Goal: Transaction & Acquisition: Download file/media

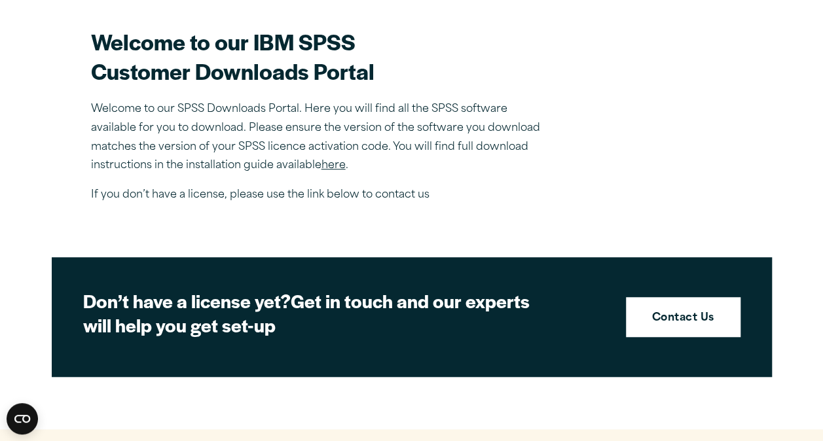
click at [334, 158] on p "Welcome to our SPSS Downloads Portal. Here you will find all the SPSS software …" at bounding box center [320, 137] width 458 height 75
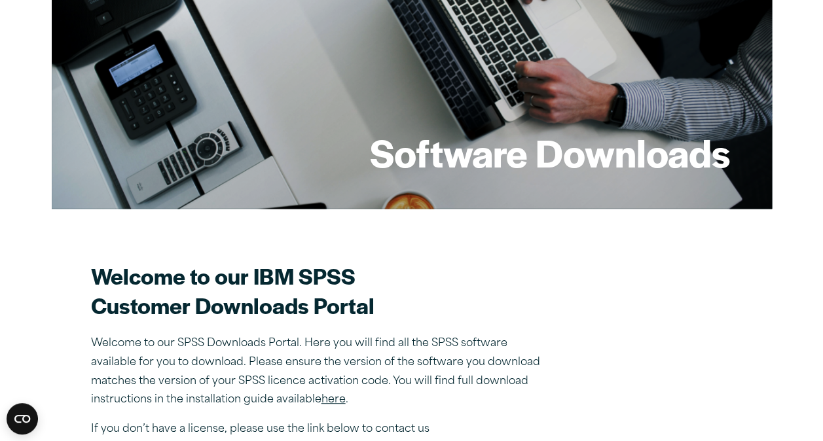
scroll to position [164, 0]
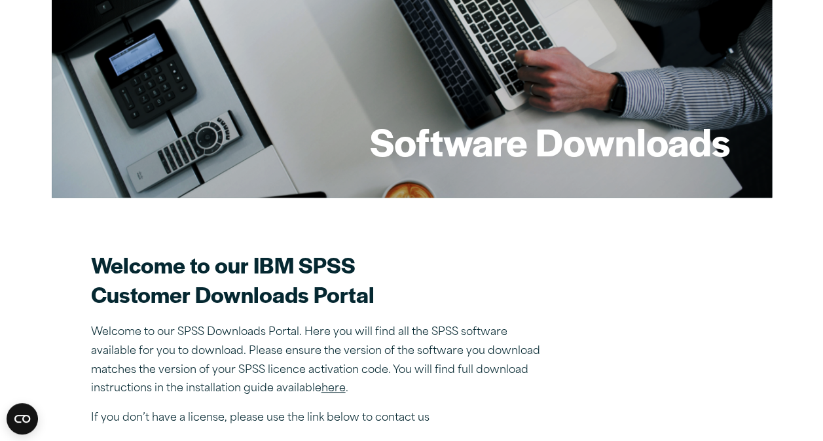
click at [330, 392] on link "here" at bounding box center [334, 389] width 24 height 10
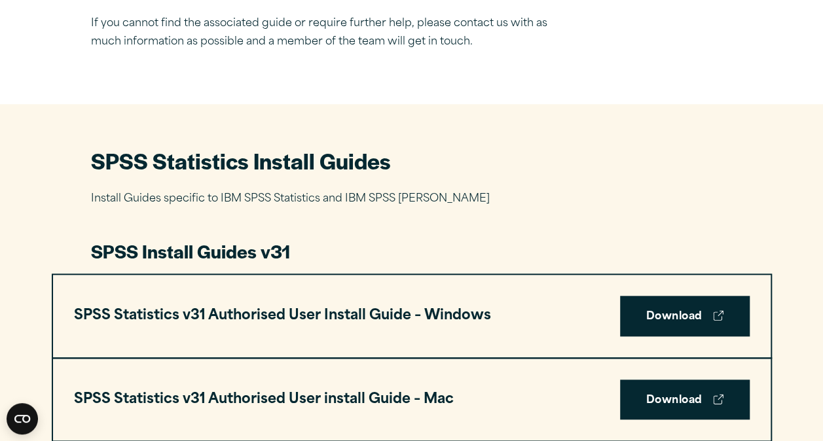
scroll to position [496, 0]
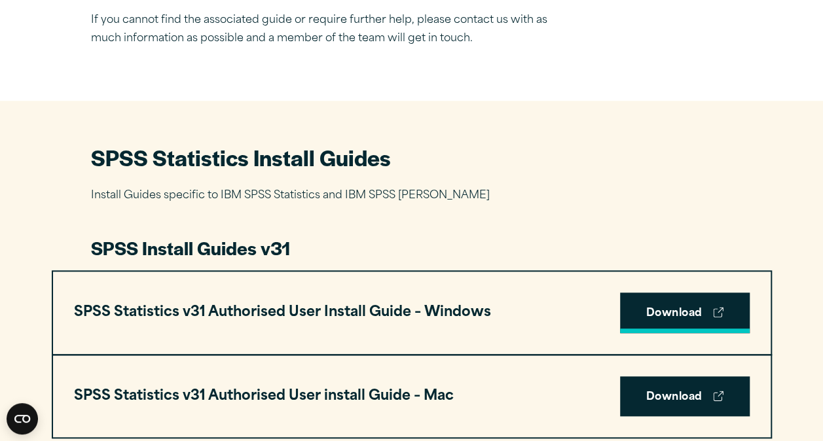
click at [655, 310] on link "Download" at bounding box center [685, 313] width 130 height 41
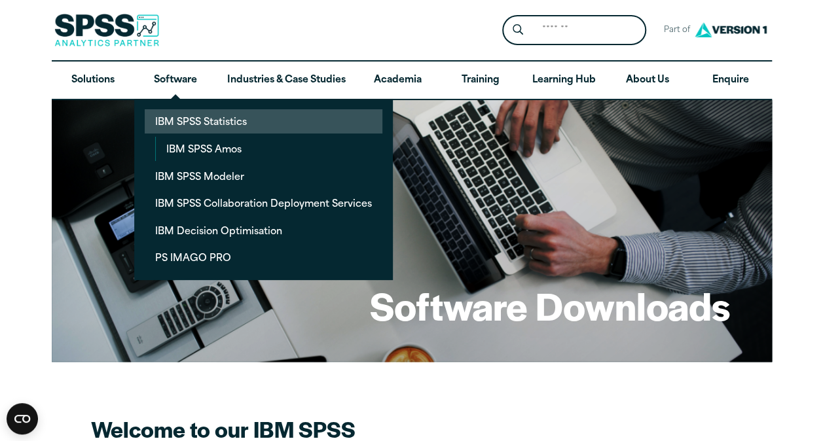
click at [215, 117] on link "IBM SPSS Statistics" at bounding box center [264, 121] width 238 height 24
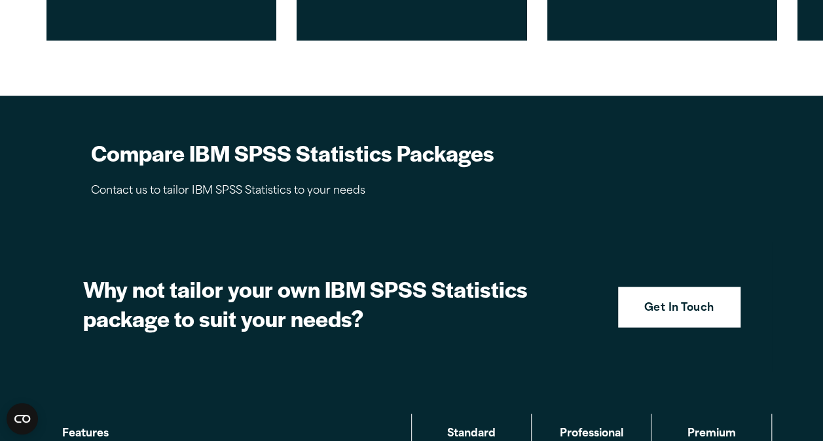
scroll to position [1178, 0]
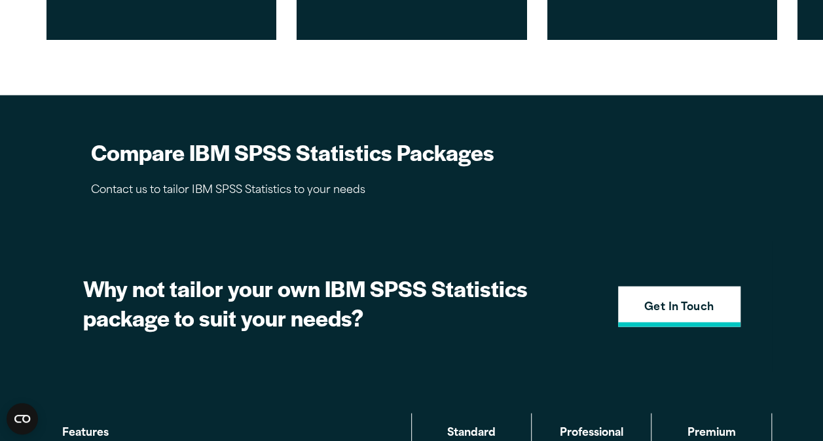
click at [667, 319] on link "Get In Touch" at bounding box center [679, 306] width 122 height 41
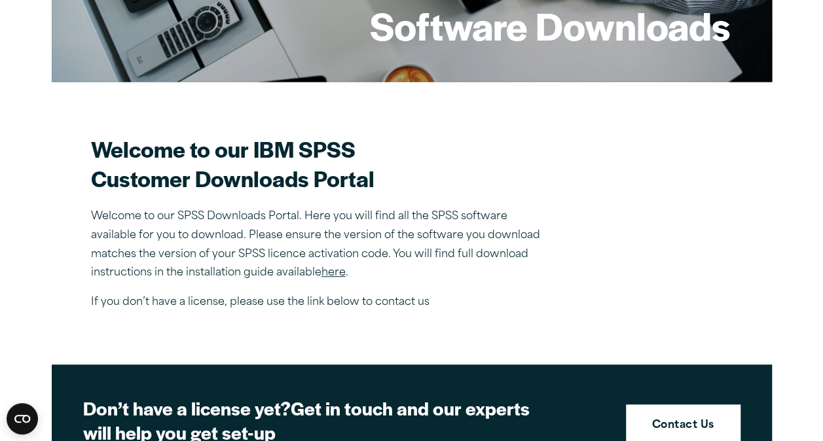
scroll to position [367, 0]
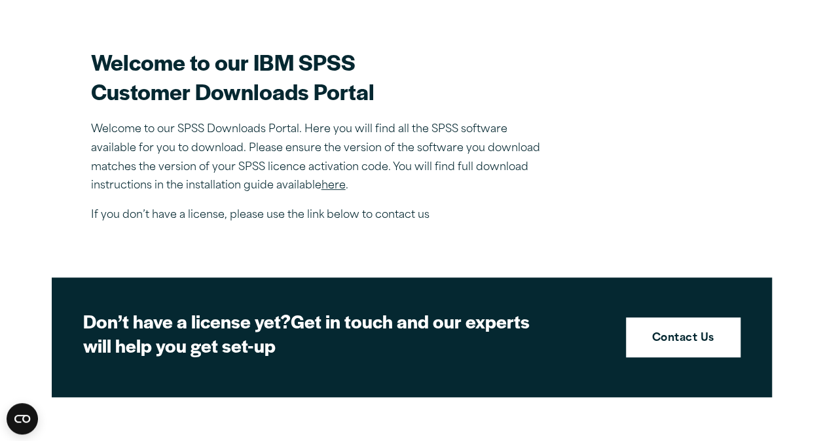
click at [341, 184] on link "here" at bounding box center [334, 186] width 24 height 10
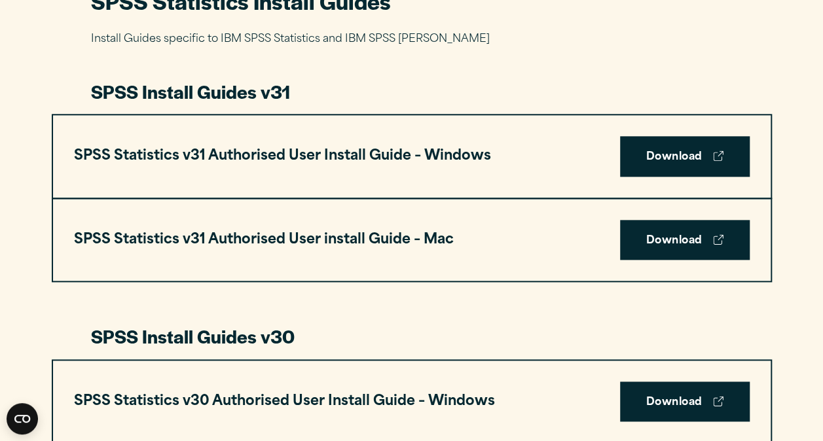
scroll to position [654, 0]
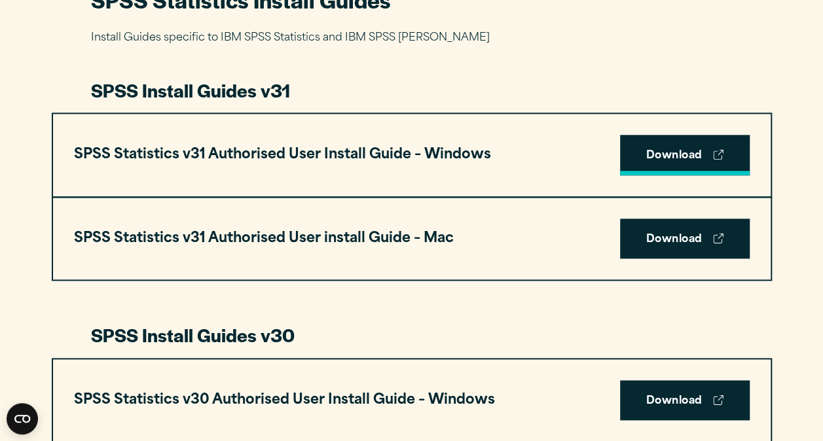
click at [688, 169] on link "Download" at bounding box center [685, 155] width 130 height 41
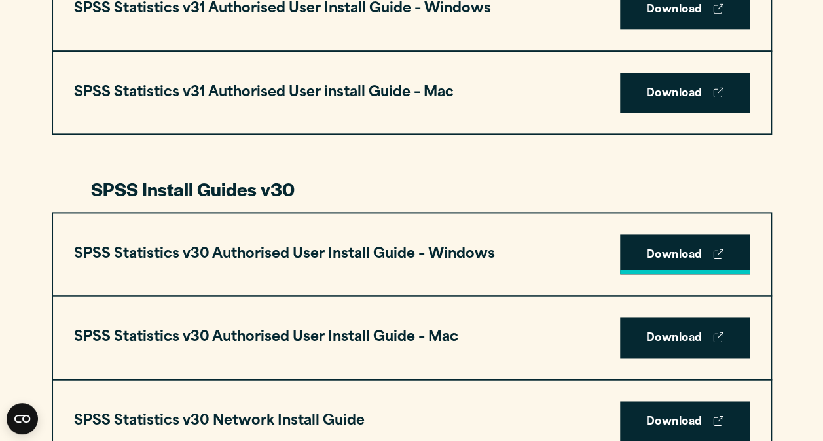
click at [711, 261] on link "Download" at bounding box center [685, 254] width 130 height 41
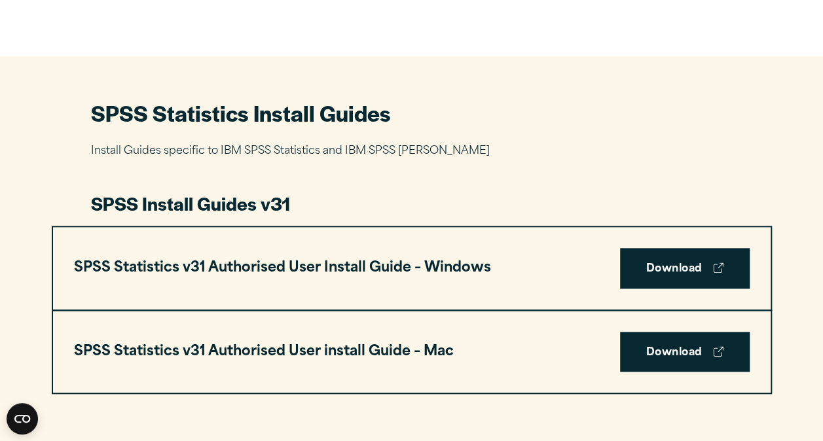
scroll to position [541, 0]
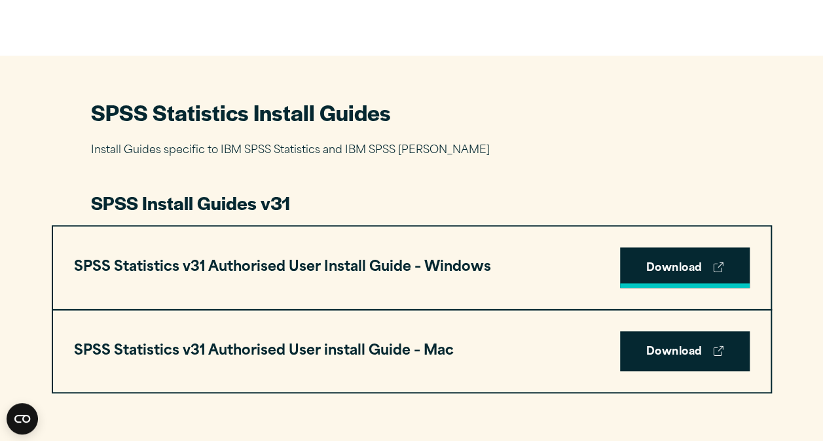
click at [658, 278] on link "Download" at bounding box center [685, 268] width 130 height 41
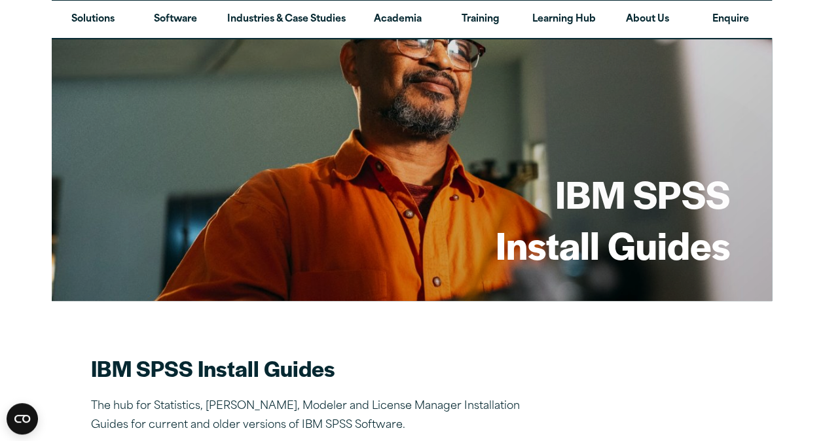
scroll to position [0, 0]
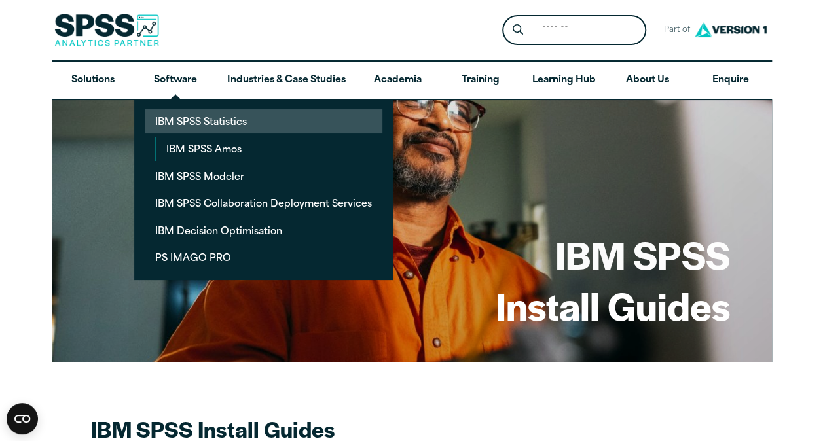
click at [194, 122] on link "IBM SPSS Statistics" at bounding box center [264, 121] width 238 height 24
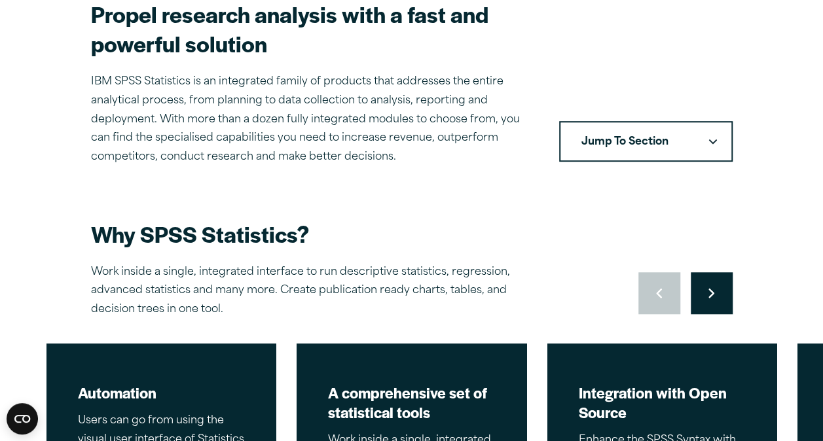
scroll to position [474, 0]
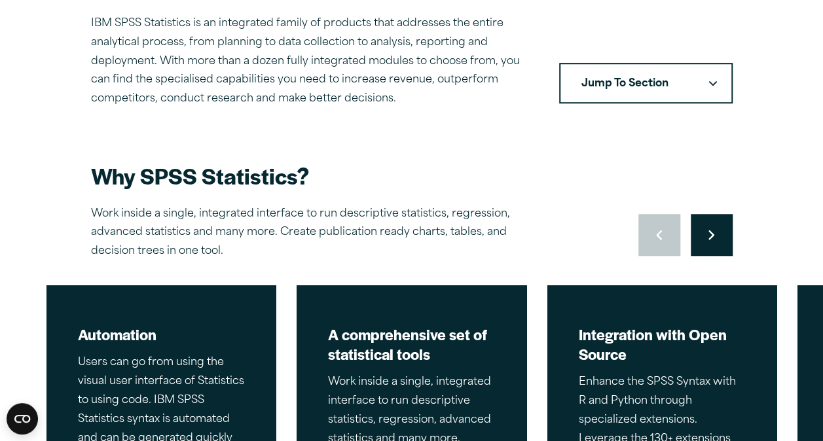
click at [682, 88] on button "Jump To Section" at bounding box center [646, 83] width 174 height 41
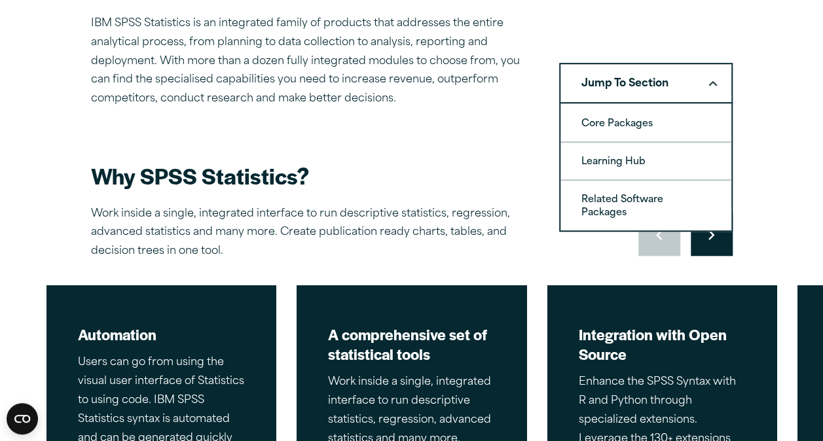
click at [682, 88] on button "Jump To Section" at bounding box center [646, 83] width 174 height 41
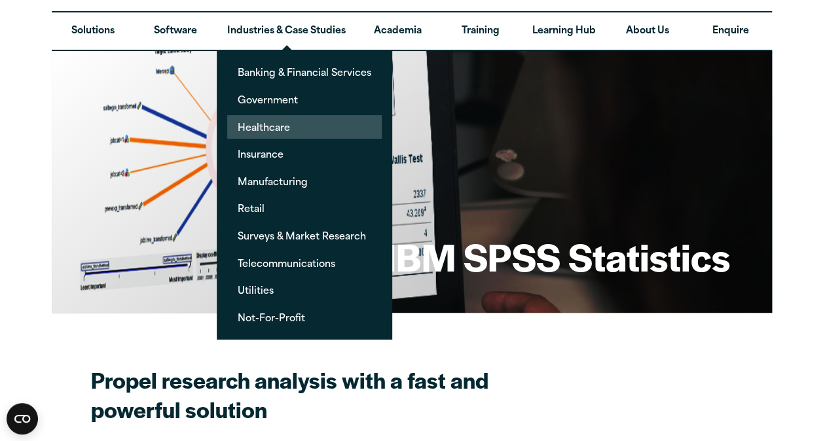
scroll to position [50, 0]
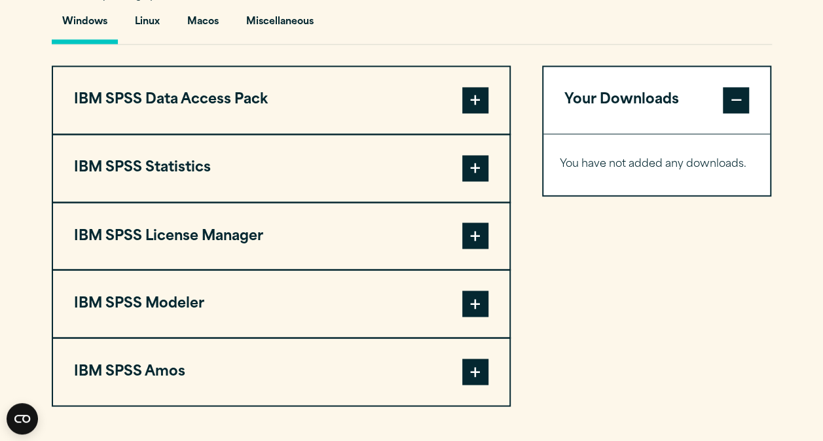
scroll to position [999, 0]
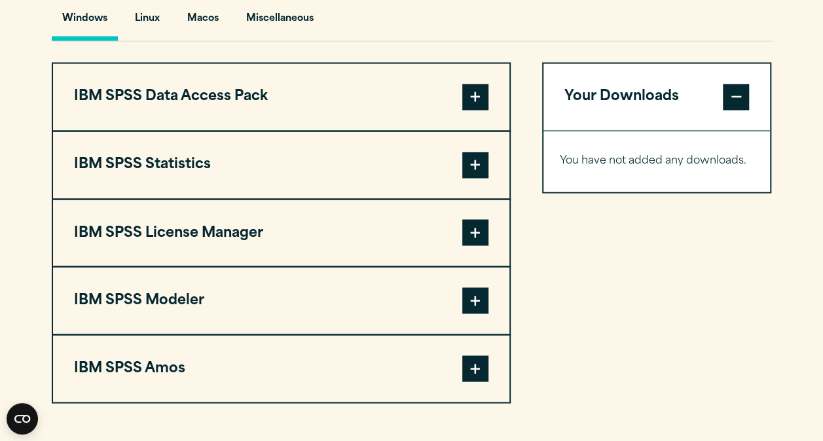
click at [493, 162] on button "IBM SPSS Statistics" at bounding box center [281, 165] width 457 height 67
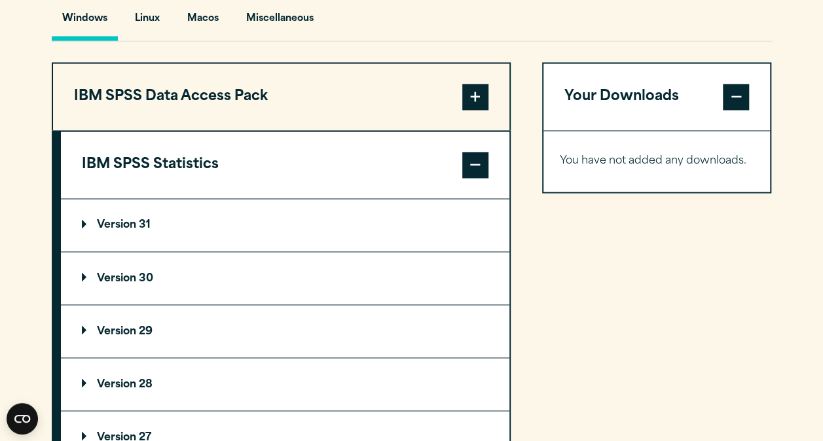
click at [469, 96] on span at bounding box center [475, 97] width 26 height 26
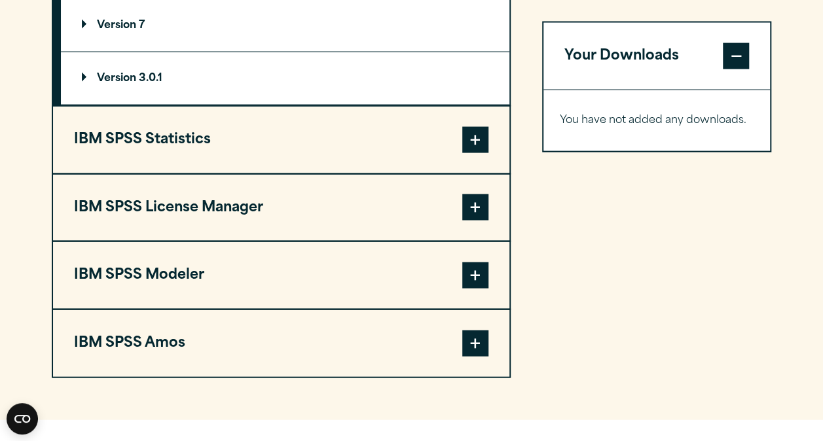
scroll to position [1241, 0]
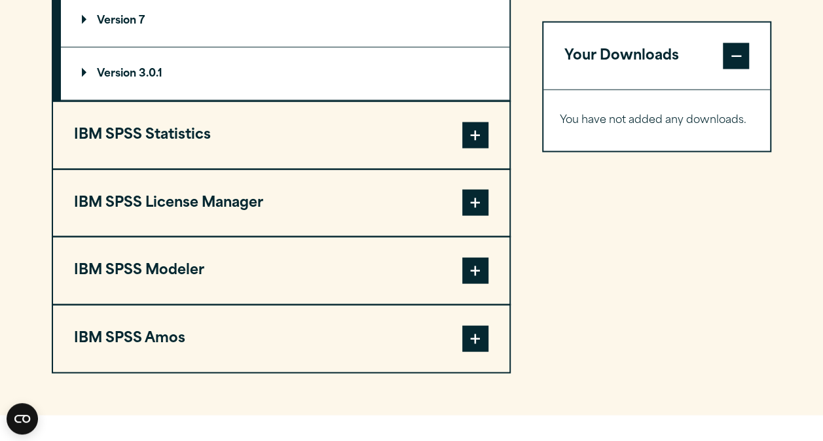
click at [488, 124] on span at bounding box center [475, 135] width 26 height 26
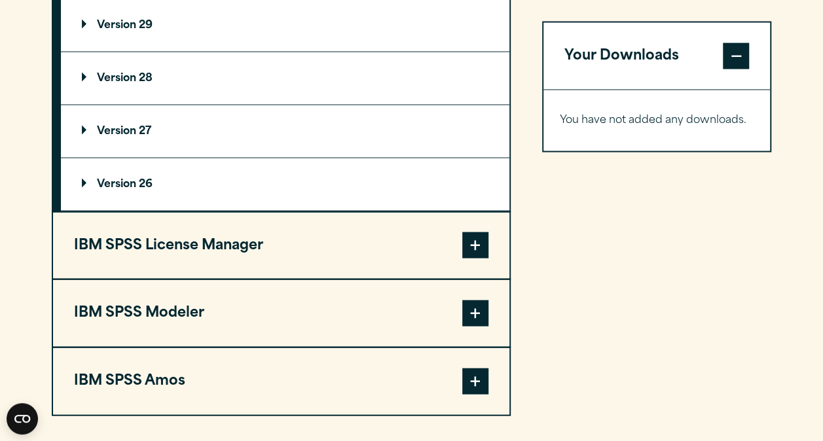
scroll to position [1136, 0]
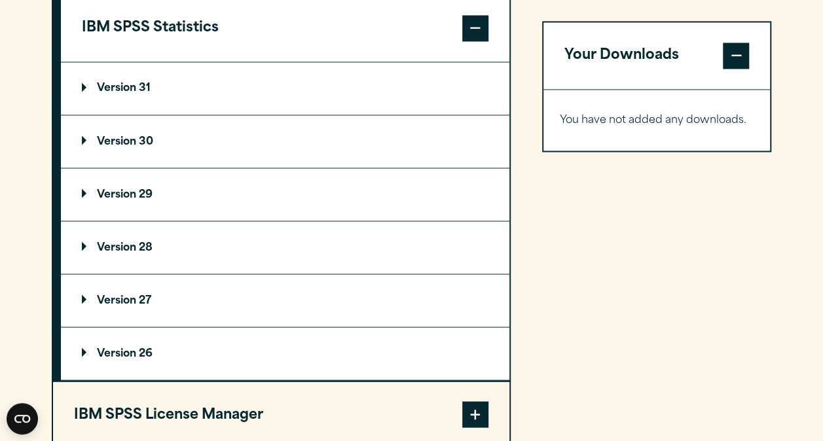
click at [127, 81] on summary "Version 31" at bounding box center [285, 88] width 449 height 52
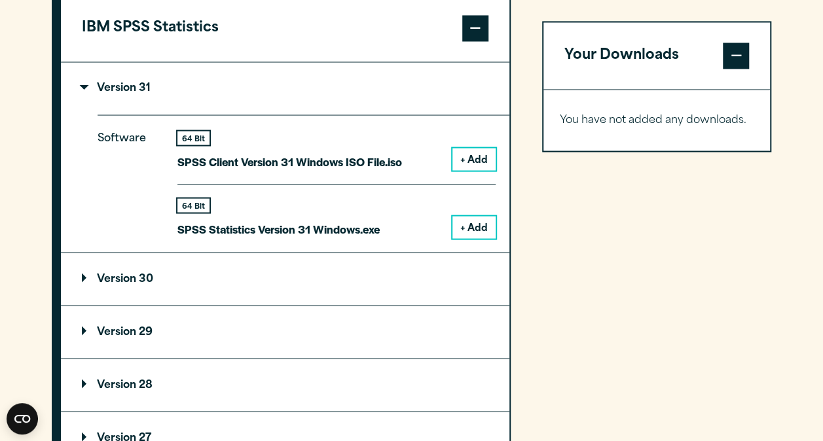
click at [468, 158] on button "+ Add" at bounding box center [474, 159] width 43 height 22
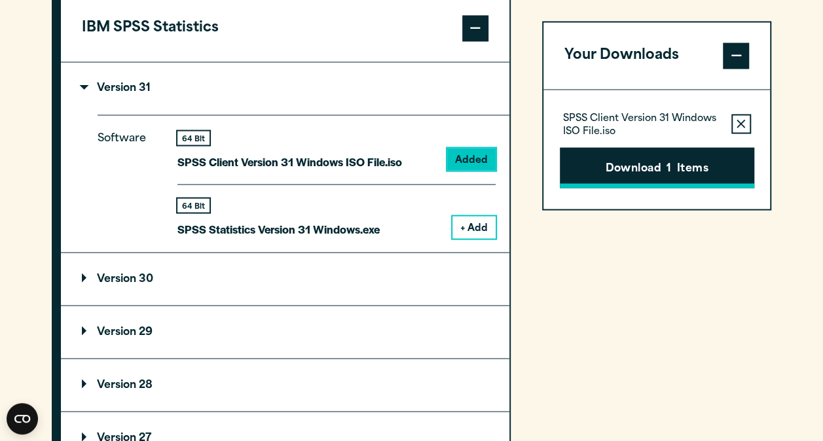
click at [646, 177] on button "Download 1 Items" at bounding box center [657, 167] width 195 height 41
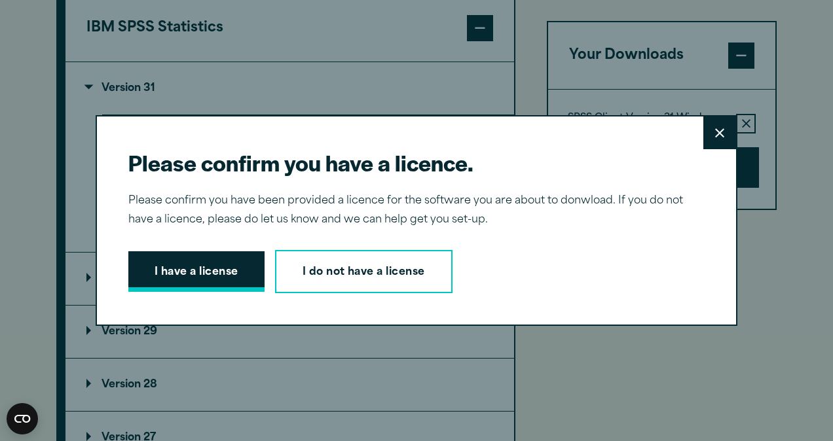
click at [199, 272] on button "I have a license" at bounding box center [196, 272] width 136 height 41
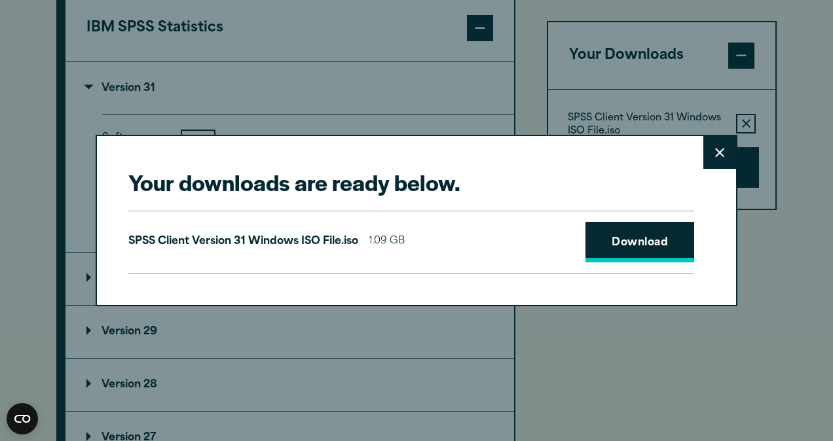
click at [646, 237] on link "Download" at bounding box center [640, 242] width 109 height 41
click at [708, 147] on button "Close" at bounding box center [719, 152] width 33 height 33
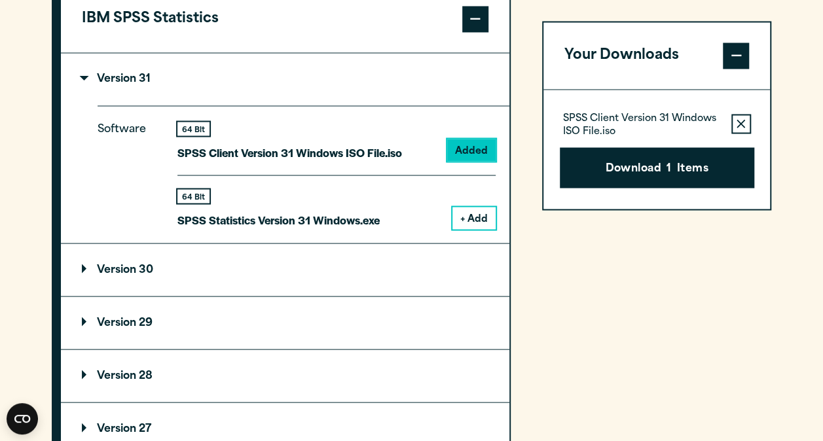
scroll to position [1146, 0]
click at [462, 215] on button "+ Add" at bounding box center [474, 217] width 43 height 22
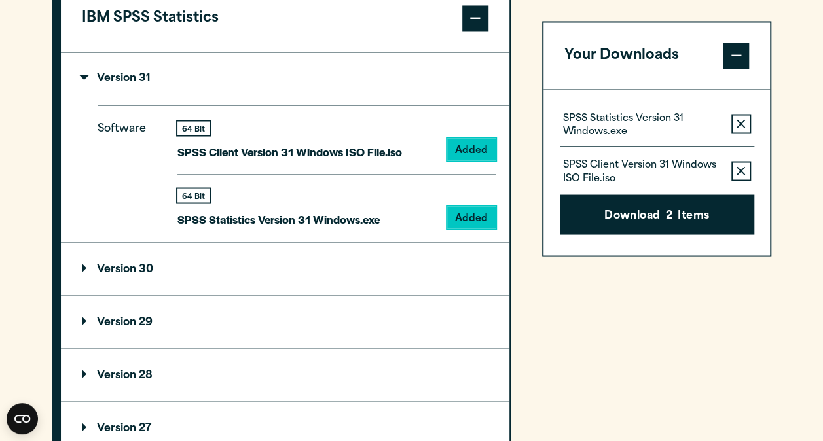
click at [747, 164] on button "Remove this item from your software download list" at bounding box center [742, 171] width 20 height 20
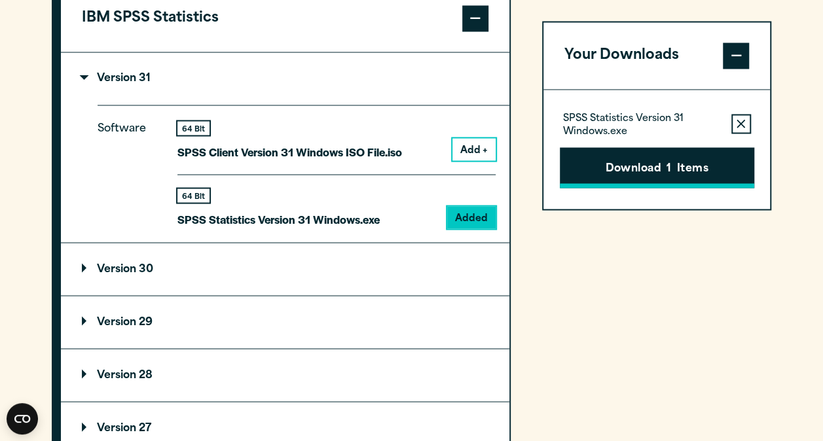
click at [706, 157] on button "Download 1 Items" at bounding box center [657, 167] width 195 height 41
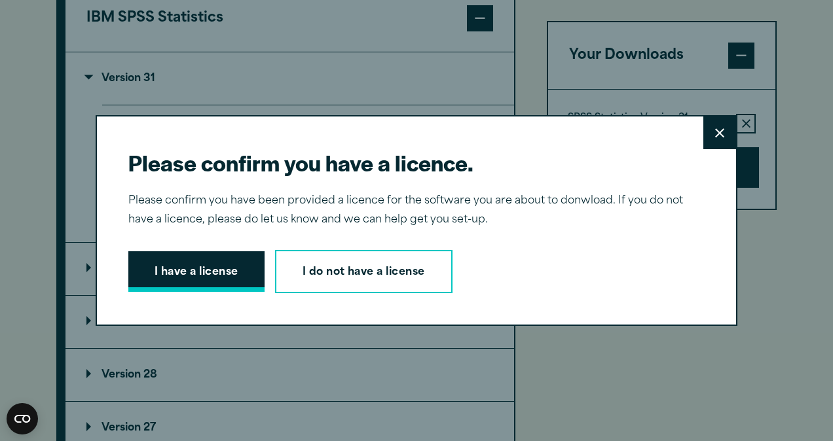
click at [242, 274] on button "I have a license" at bounding box center [196, 272] width 136 height 41
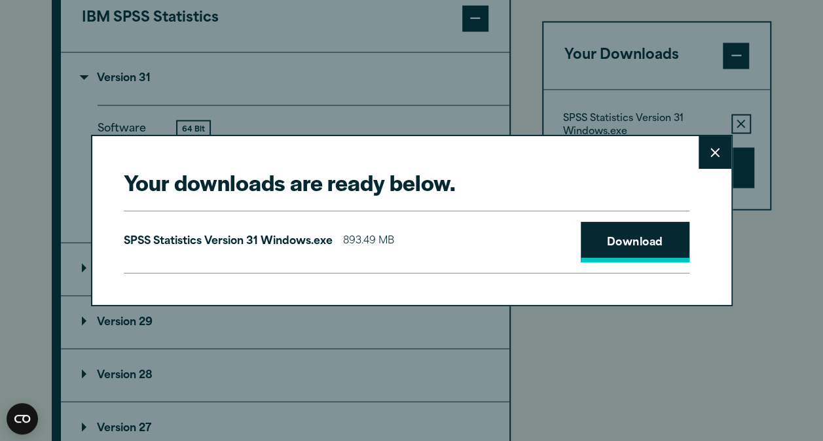
click at [601, 241] on link "Download" at bounding box center [635, 242] width 109 height 41
